Goal: Find specific page/section: Find specific page/section

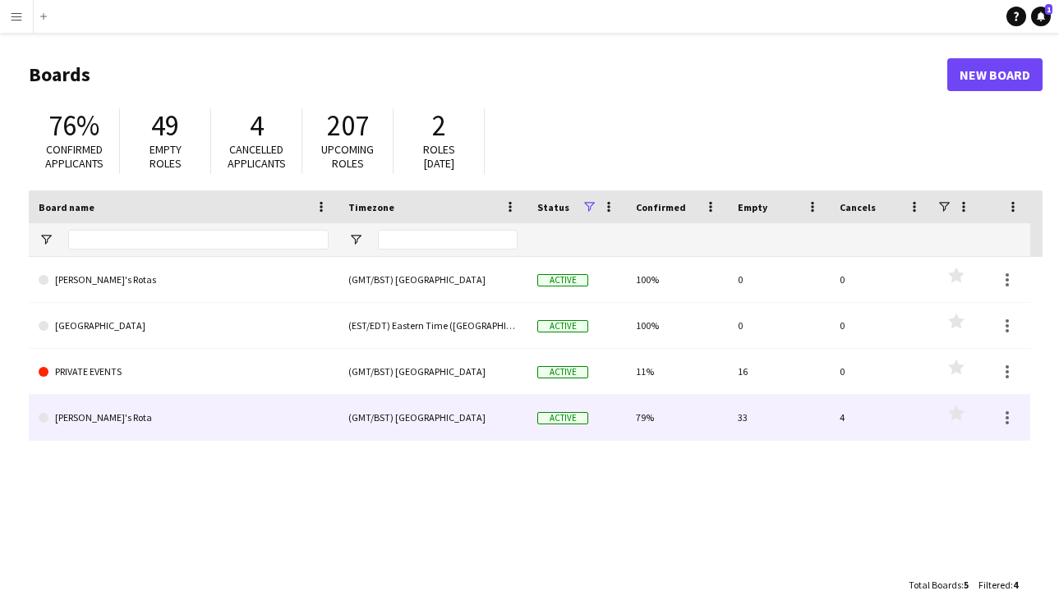
click at [100, 421] on link "[PERSON_NAME]'s Rota" at bounding box center [184, 418] width 290 height 46
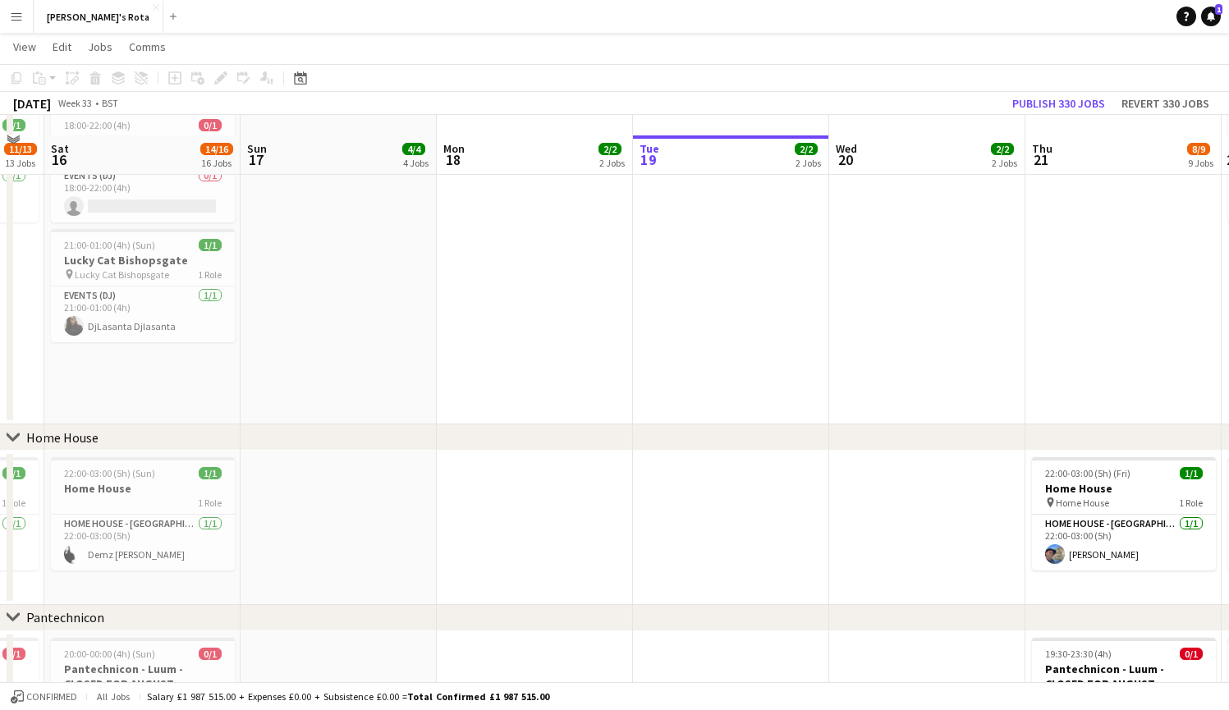
scroll to position [1349, 0]
